Goal: Find specific page/section: Find specific page/section

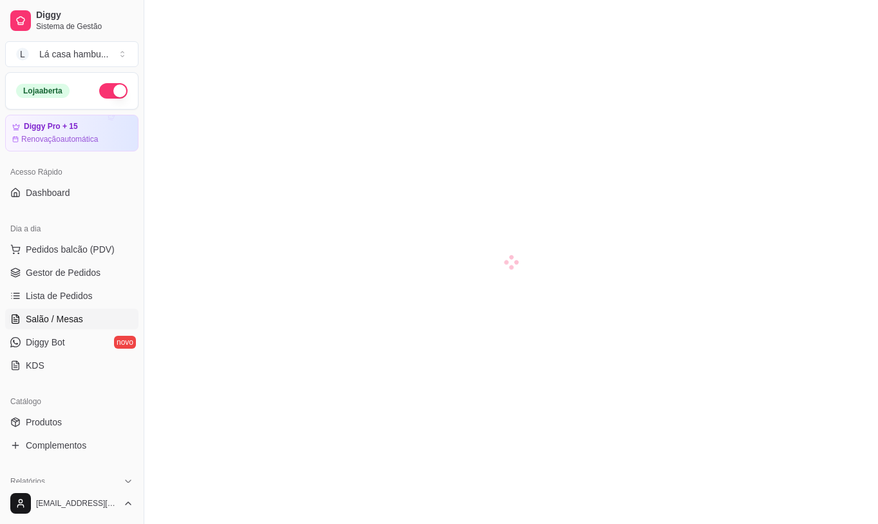
scroll to position [210, 0]
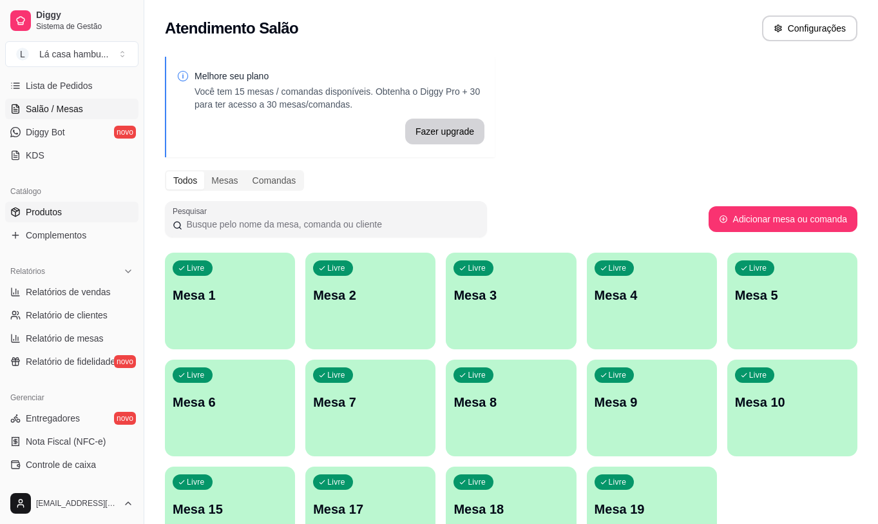
click at [99, 216] on link "Produtos" at bounding box center [71, 212] width 133 height 21
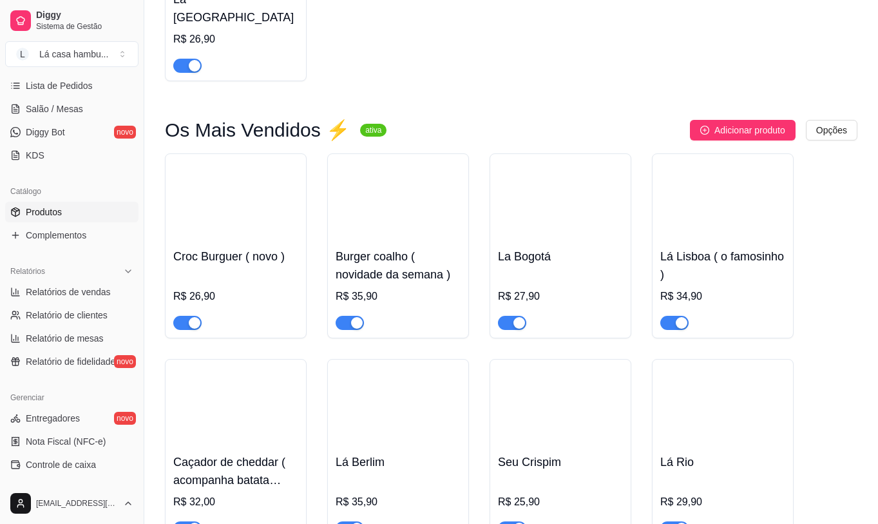
scroll to position [2576, 0]
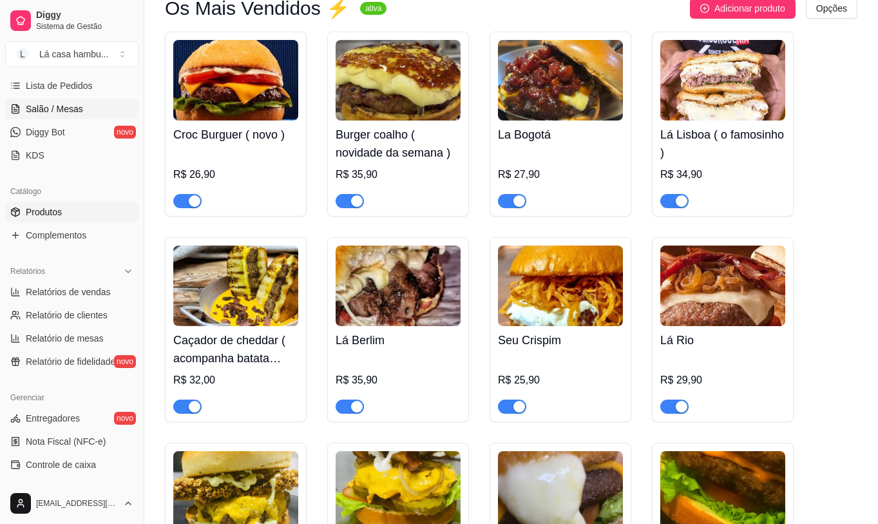
click at [61, 111] on span "Salão / Mesas" at bounding box center [54, 108] width 57 height 13
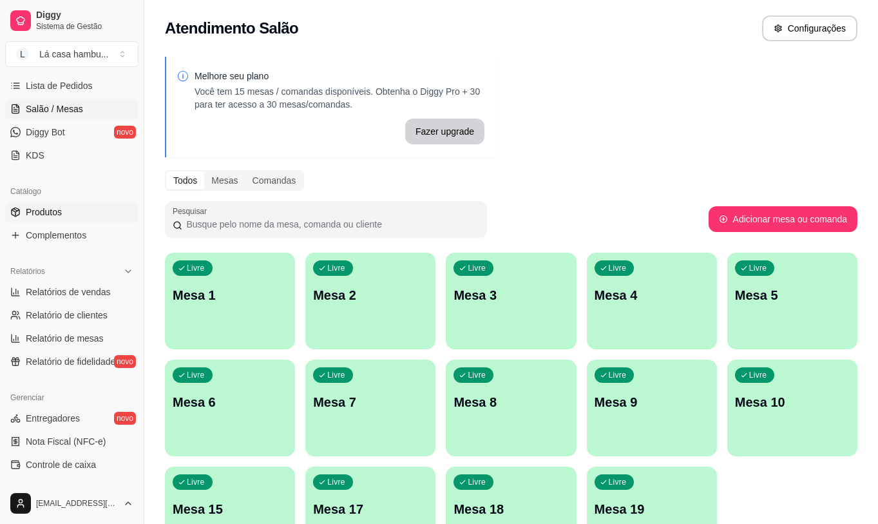
click at [43, 213] on span "Produtos" at bounding box center [44, 211] width 36 height 13
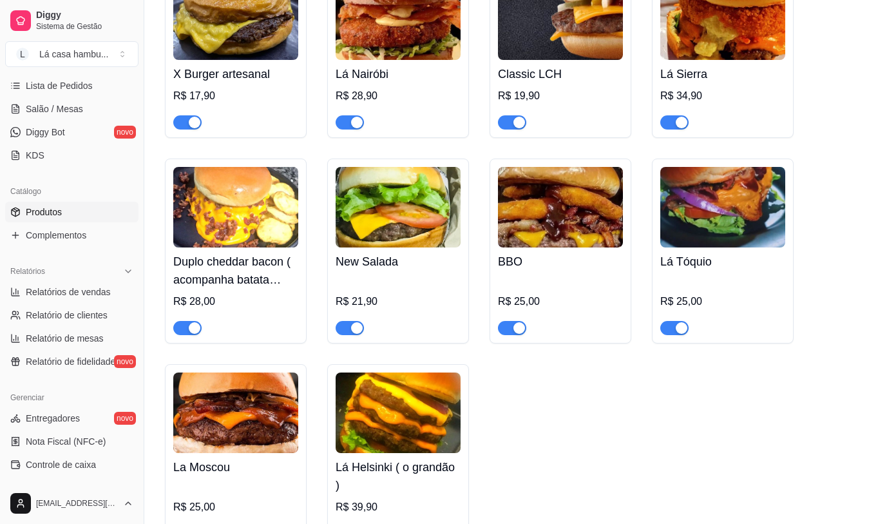
scroll to position [3220, 0]
